Goal: Information Seeking & Learning: Learn about a topic

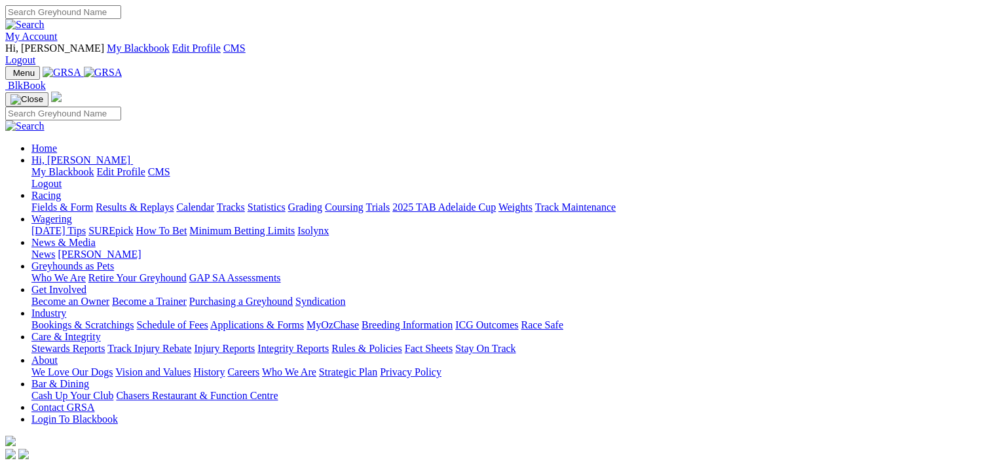
click at [61, 190] on link "Racing" at bounding box center [45, 195] width 29 height 11
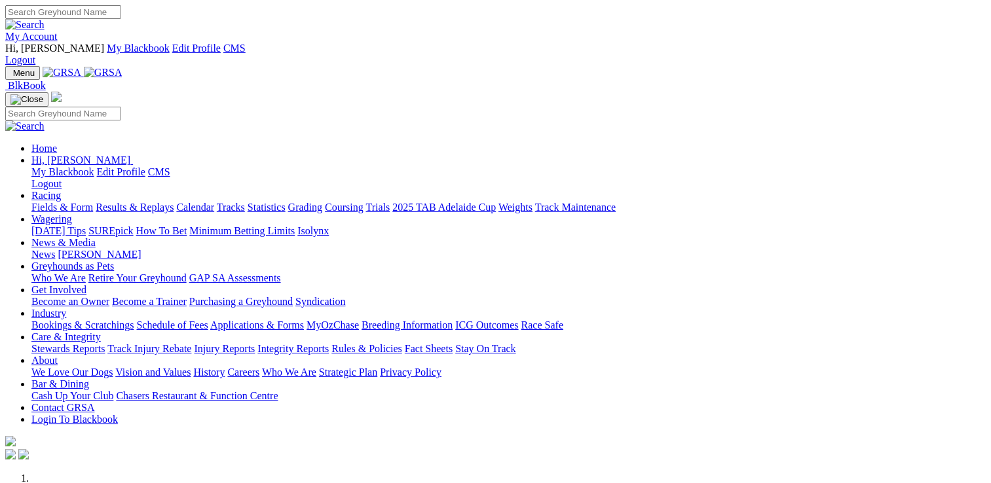
click at [61, 190] on link "Racing" at bounding box center [45, 195] width 29 height 11
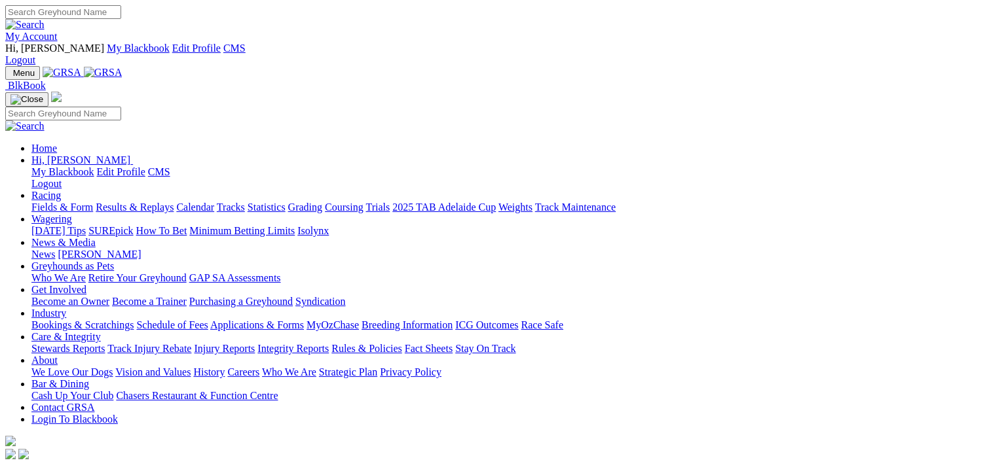
click at [42, 202] on link "Fields & Form" at bounding box center [62, 207] width 62 height 11
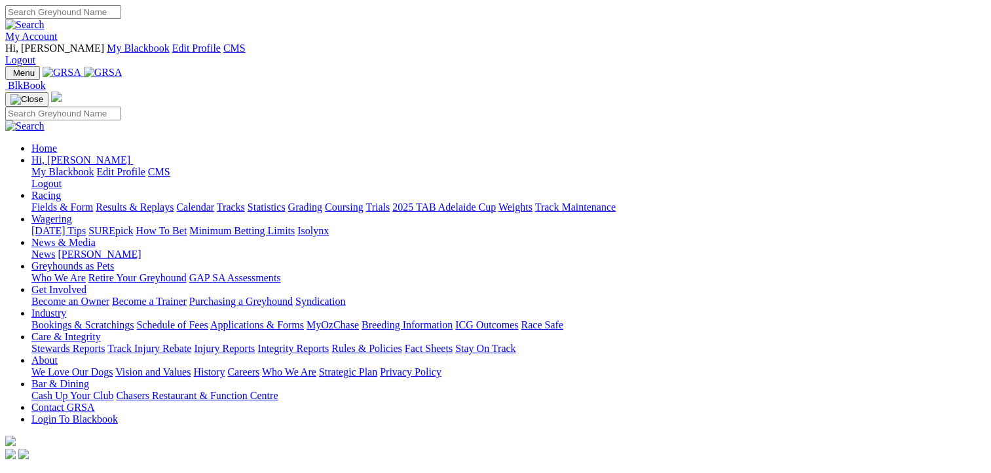
click at [214, 202] on link "Calendar" at bounding box center [195, 207] width 38 height 11
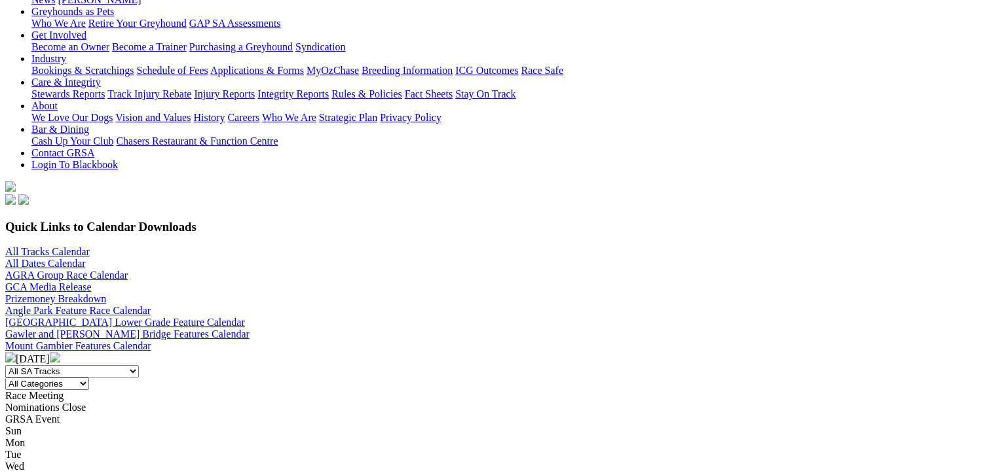
scroll to position [393, 0]
